Goal: Task Accomplishment & Management: Use online tool/utility

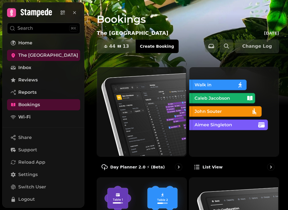
click at [141, 110] on img at bounding box center [140, 111] width 89 height 89
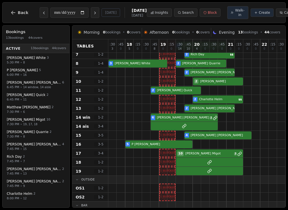
scroll to position [82, 0]
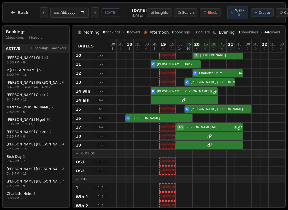
scroll to position [108, 0]
